Goal: Task Accomplishment & Management: Manage account settings

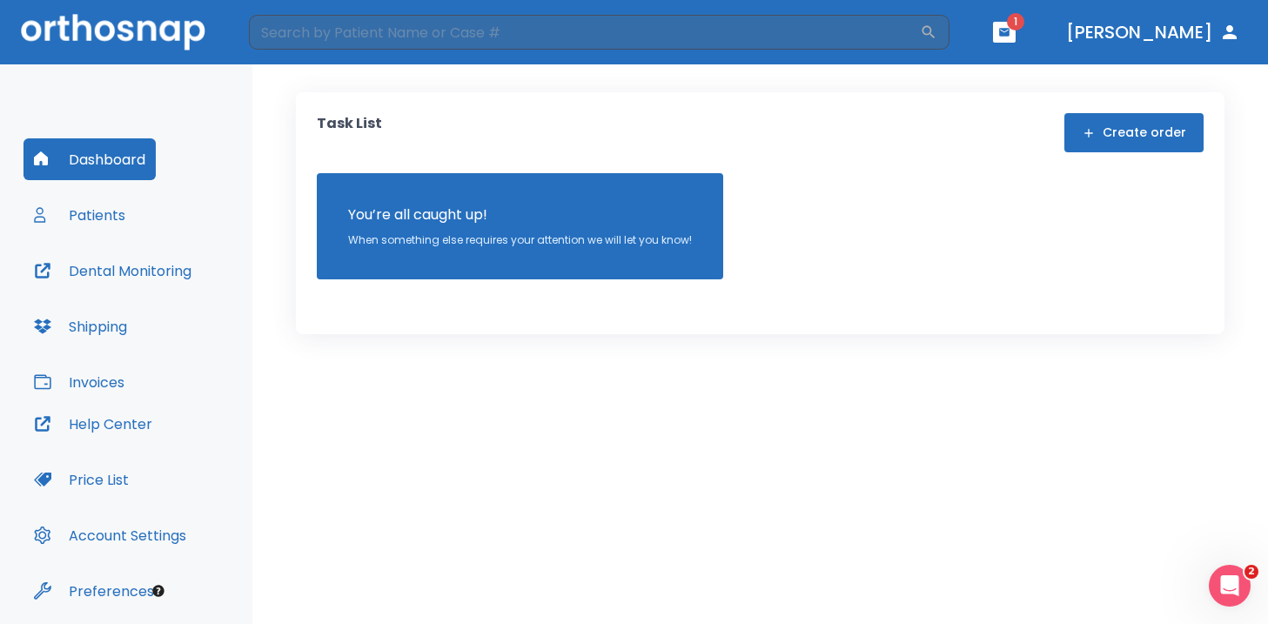
scroll to position [60, 0]
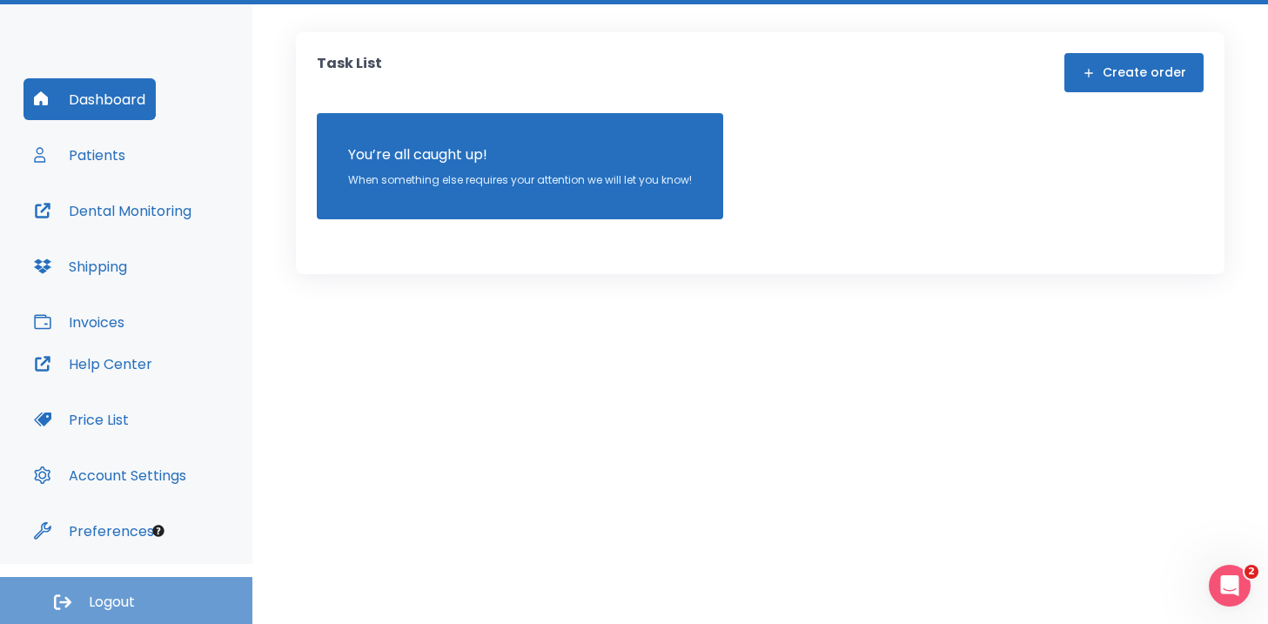
click at [109, 602] on span "Logout" at bounding box center [112, 602] width 46 height 19
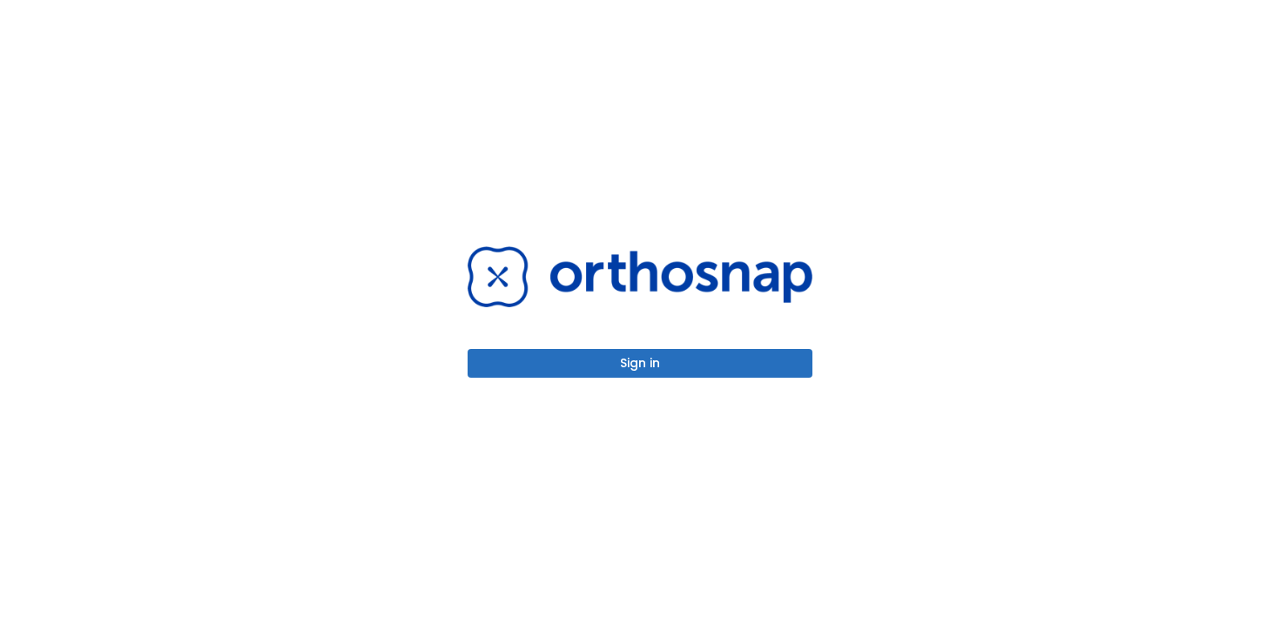
click at [638, 366] on button "Sign in" at bounding box center [639, 363] width 345 height 29
